Goal: Information Seeking & Learning: Learn about a topic

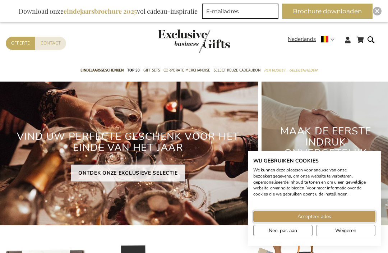
click at [326, 220] on button "Accepteer alles" at bounding box center [315, 216] width 122 height 11
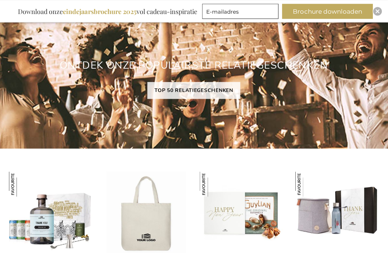
scroll to position [459, 0]
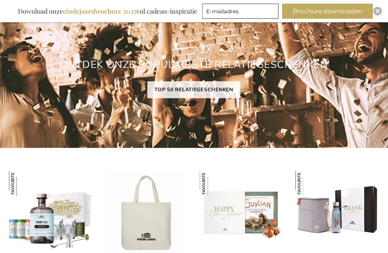
click at [223, 93] on link "TOP 50 RELATIEGESCHENKEN" at bounding box center [194, 89] width 93 height 17
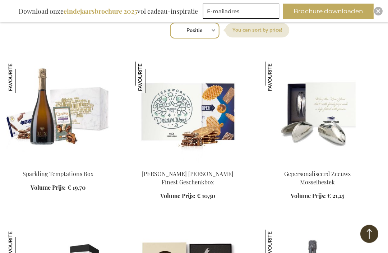
scroll to position [242, 0]
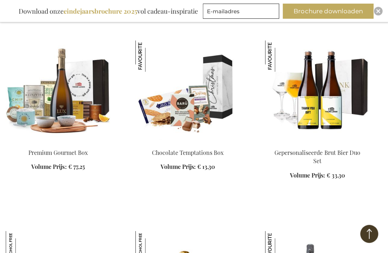
scroll to position [1442, 0]
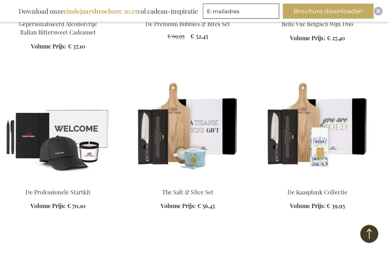
scroll to position [2096, 0]
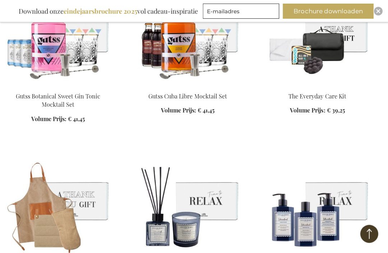
scroll to position [2532, 0]
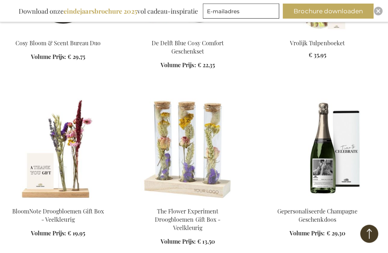
scroll to position [3094, 0]
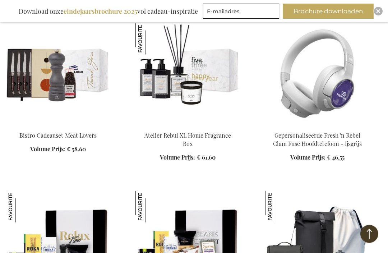
scroll to position [4404, 0]
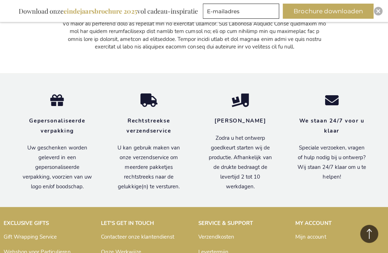
click at [193, 116] on div "Rechtstreekse verzendservice U kan gebruik maken van onze verzendservice om mee…" at bounding box center [148, 153] width 91 height 75
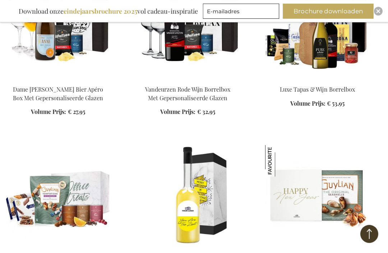
scroll to position [4, 0]
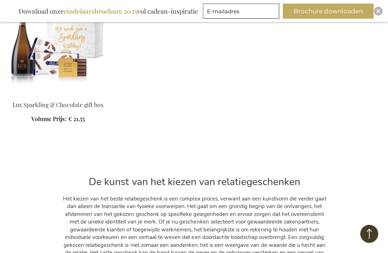
scroll to position [8040, 0]
